Goal: Transaction & Acquisition: Register for event/course

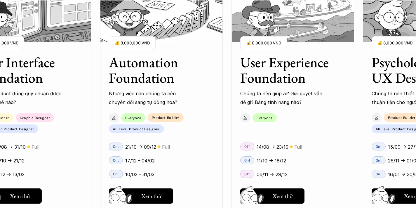
scroll to position [752, 0]
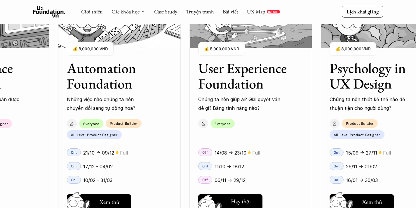
click at [246, 196] on button "Hay thôi Xem thử" at bounding box center [230, 201] width 64 height 15
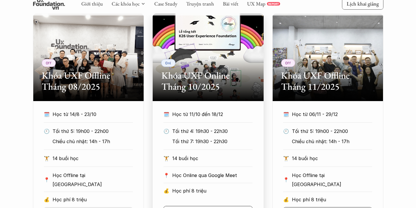
scroll to position [299, 0]
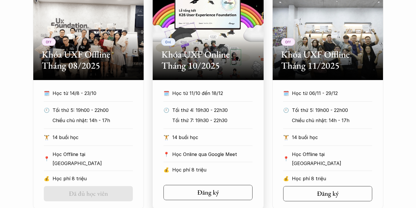
click at [195, 142] on div "🏋️ 14 buổi học" at bounding box center [207, 139] width 89 height 13
click at [205, 87] on section "Onl Khóa UXF Online Tháng 10/2025 🗓️ Học từ 11/10 đến 18/12 🕙 Tối thứ 4: 19h30 …" at bounding box center [208, 100] width 111 height 216
click at [208, 66] on h2 "Khóa UXF Online Tháng 10/2025" at bounding box center [207, 60] width 93 height 22
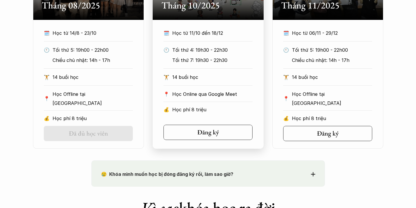
scroll to position [438, 0]
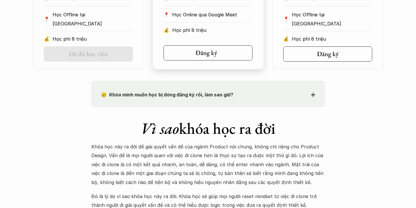
click at [217, 53] on div "Đăng ký" at bounding box center [210, 53] width 29 height 8
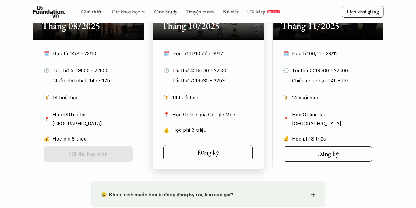
scroll to position [338, 0]
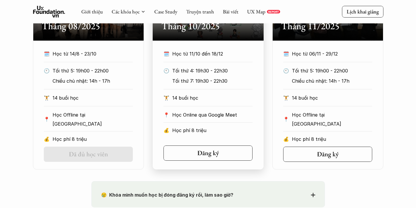
click at [208, 106] on div "🏋️ 14 buổi học" at bounding box center [207, 99] width 89 height 13
click at [200, 133] on p "Học phí 8 triệu" at bounding box center [212, 130] width 80 height 9
click at [193, 150] on link "Đăng ký" at bounding box center [207, 152] width 89 height 15
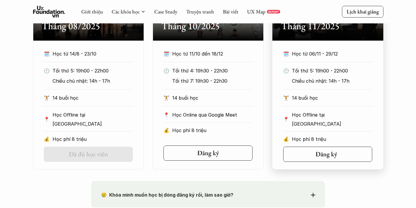
click at [302, 162] on section "Off Khóa UXF Offline Tháng 11/2025 🗓️ Học từ 06/11 - 29/12 🕙 Tối thứ 5: 19h00 -…" at bounding box center [327, 61] width 111 height 216
click at [302, 151] on link "Đăng ký" at bounding box center [327, 153] width 89 height 15
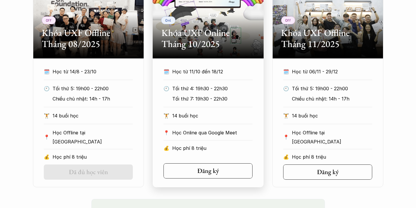
scroll to position [322, 0]
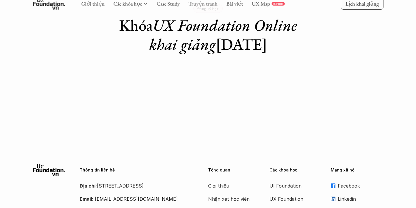
scroll to position [61, 0]
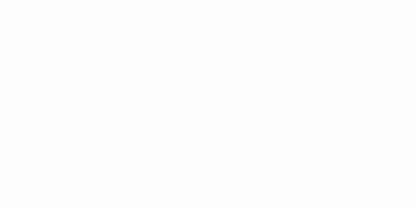
scroll to position [318, 0]
